Goal: Find specific page/section: Locate a particular part of the current website

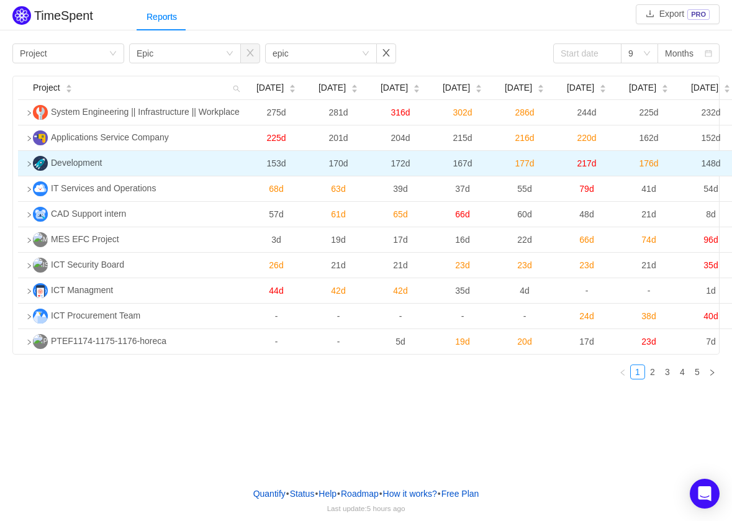
click at [28, 162] on icon "icon: right" at bounding box center [29, 164] width 6 height 6
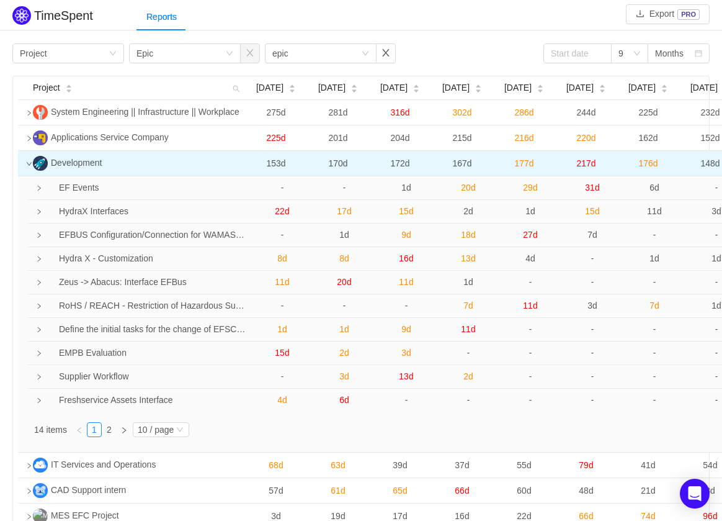
click at [29, 163] on icon "icon: down" at bounding box center [29, 164] width 6 height 6
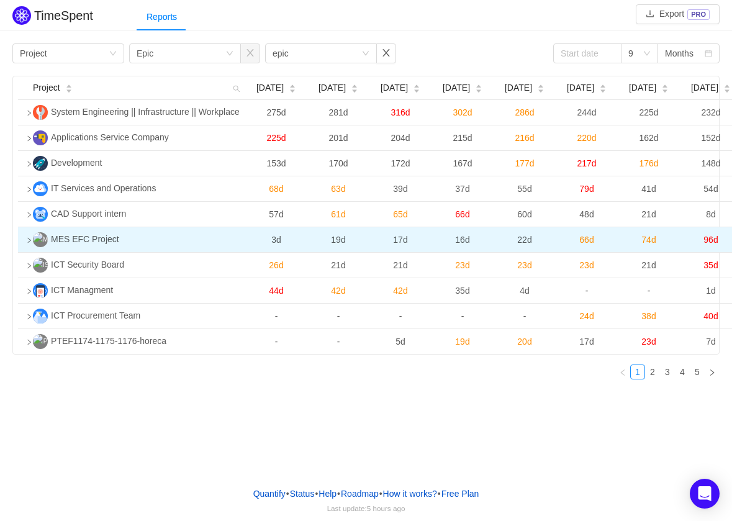
click at [30, 240] on icon "icon: right" at bounding box center [29, 240] width 6 height 6
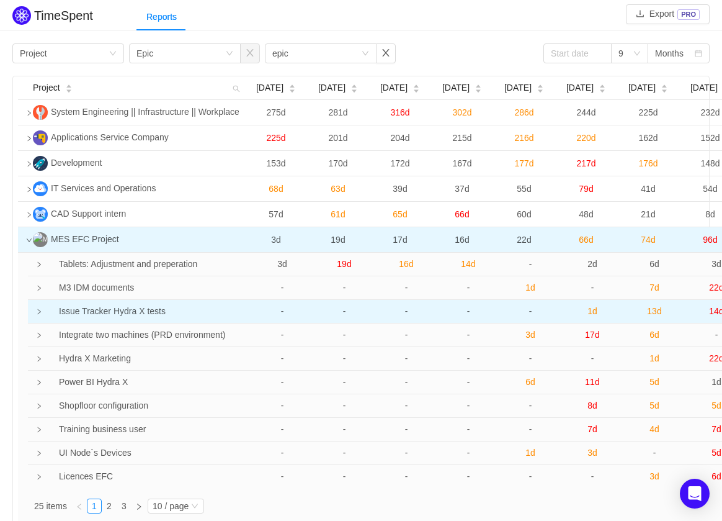
click at [101, 315] on td "Issue Tracker Hydra X tests" at bounding box center [142, 312] width 217 height 24
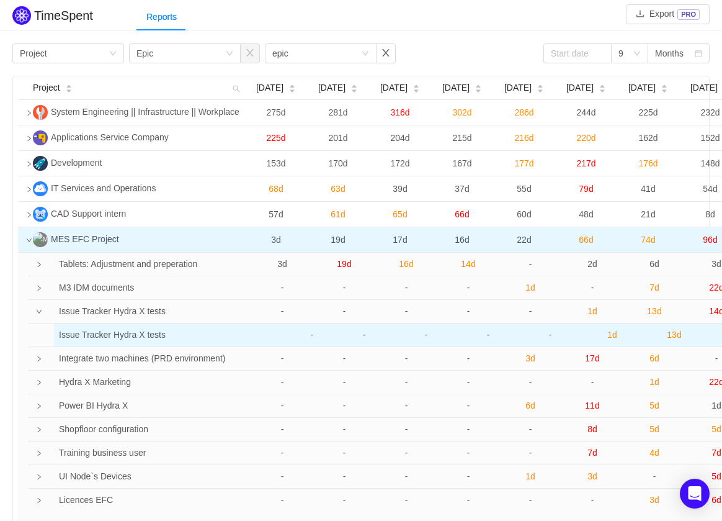
click at [101, 334] on td "Issue Tracker Hydra X tests" at bounding box center [162, 334] width 217 height 23
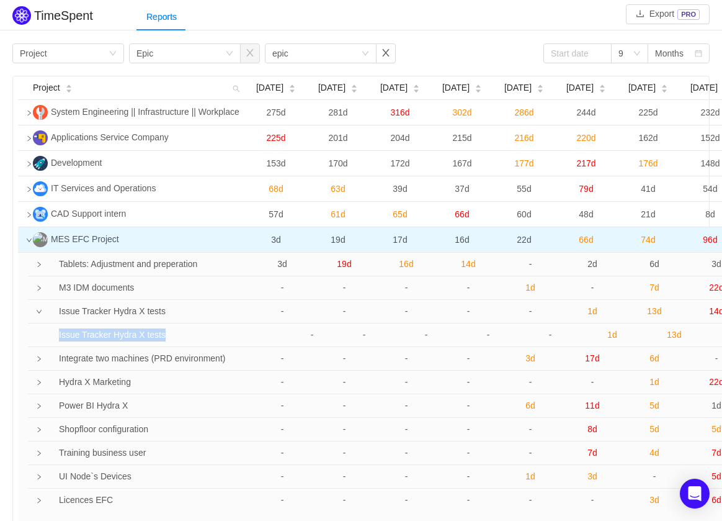
copy td "Issue Tracker Hydra X tests"
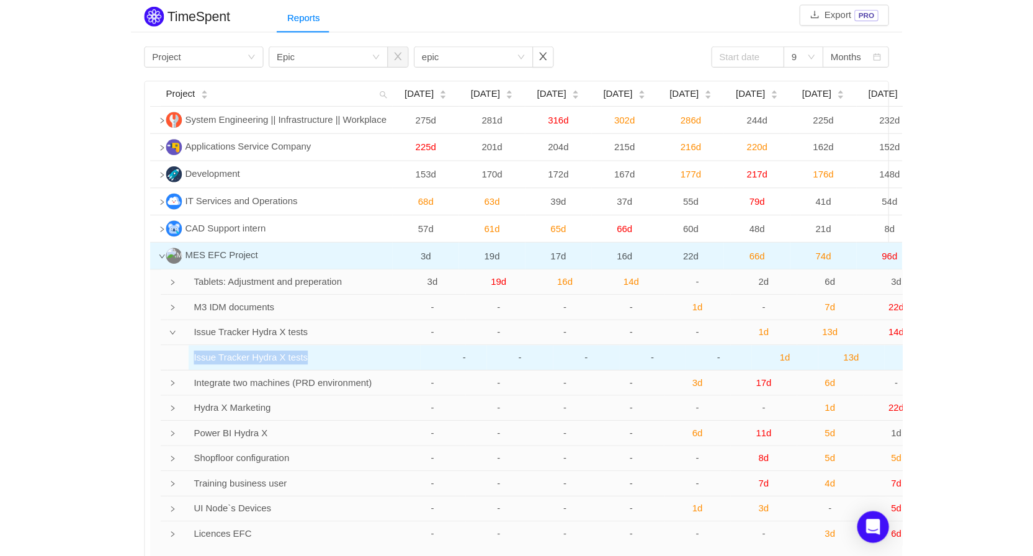
scroll to position [62, 0]
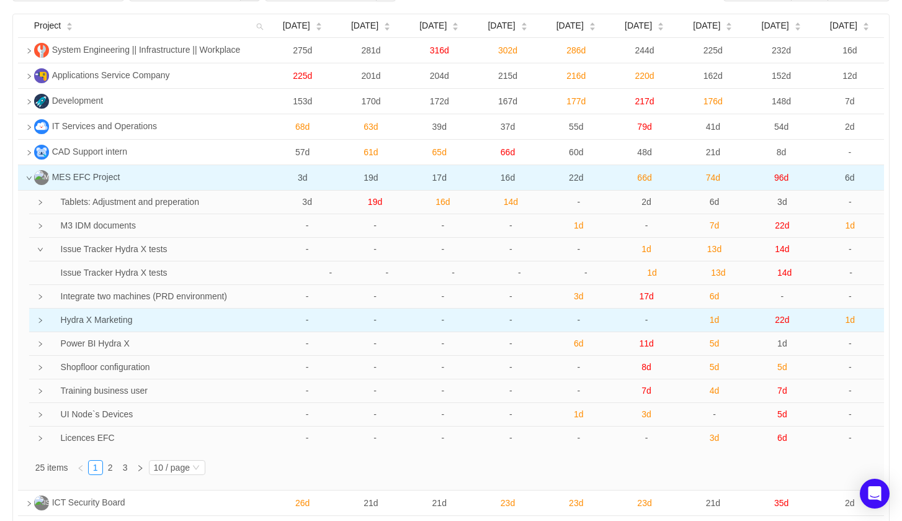
click at [44, 319] on td "Hydra X Marketing" at bounding box center [155, 320] width 238 height 24
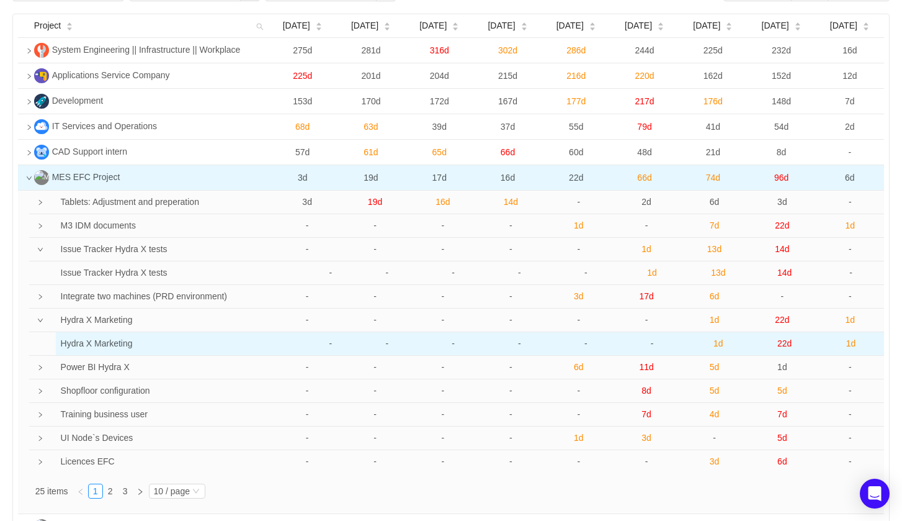
click at [119, 347] on td "Hydra X Marketing" at bounding box center [172, 343] width 232 height 23
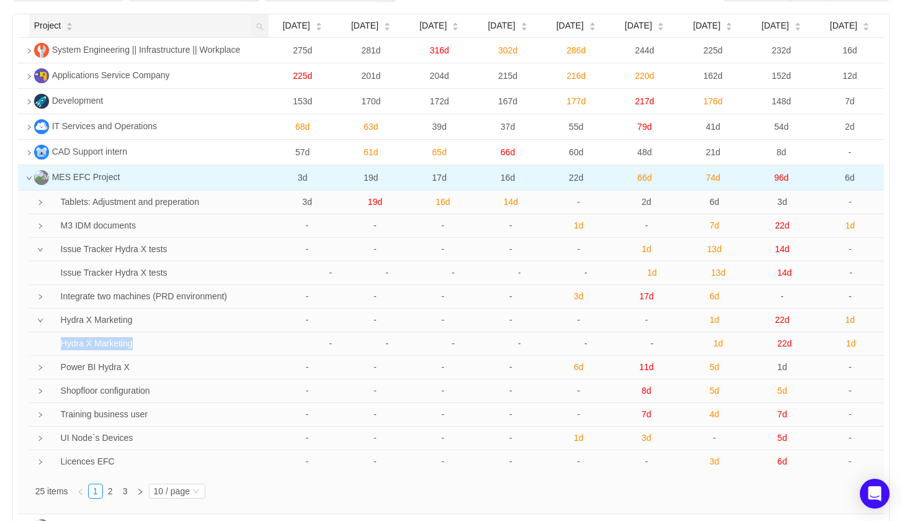
copy td "Hydra X Marketing"
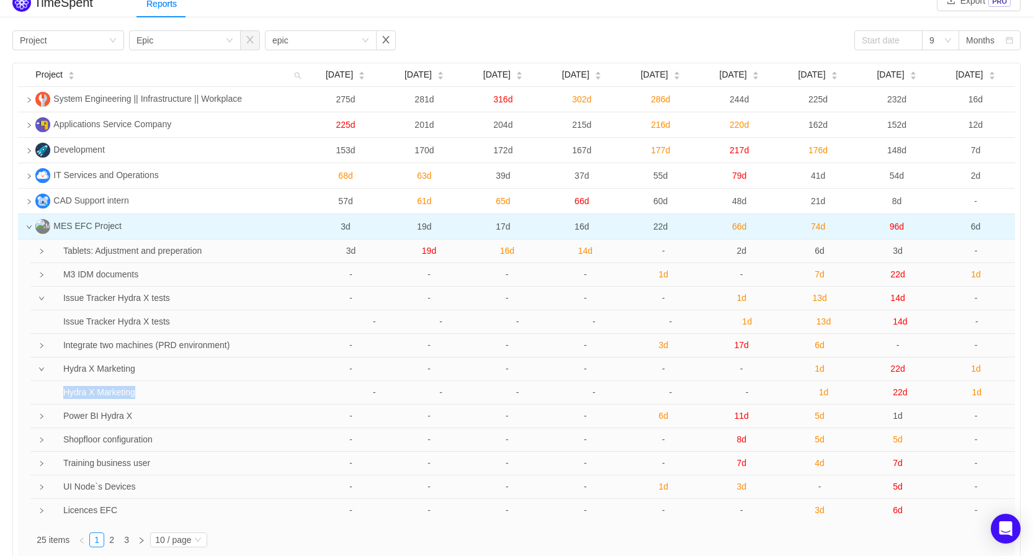
scroll to position [0, 0]
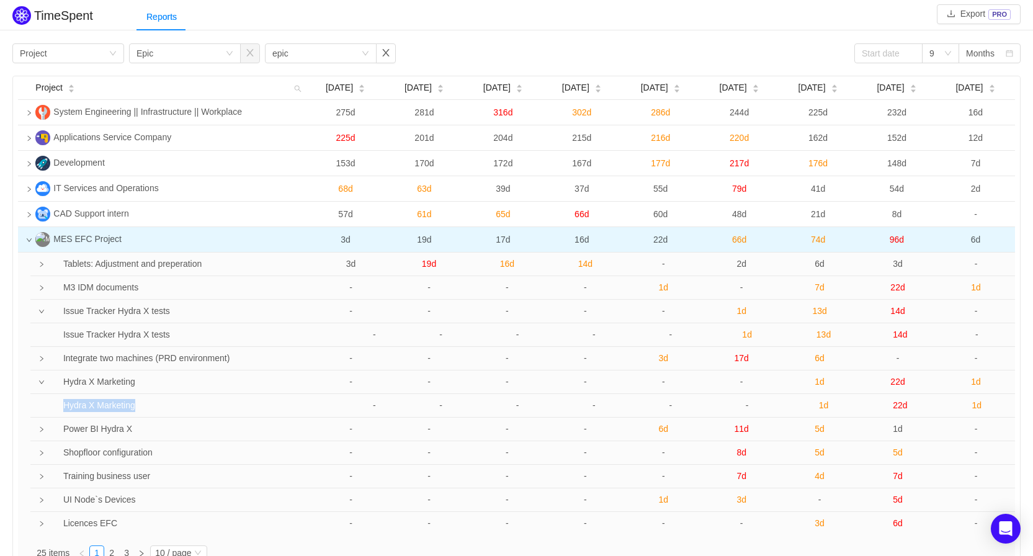
click at [23, 16] on img at bounding box center [21, 15] width 19 height 19
